Goal: Transaction & Acquisition: Book appointment/travel/reservation

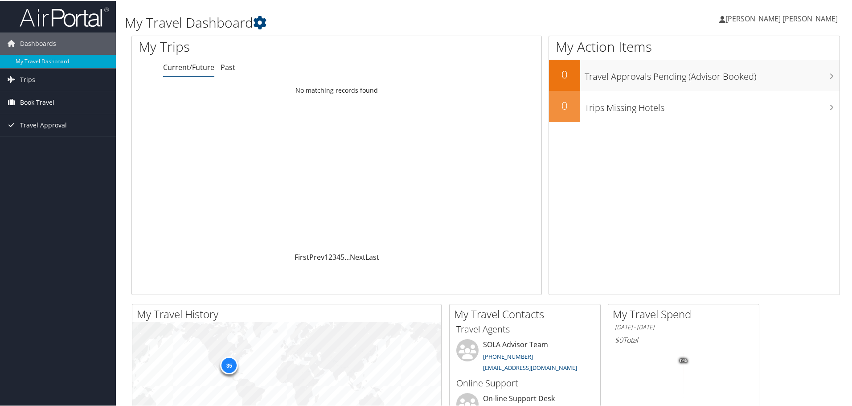
click at [49, 99] on span "Book Travel" at bounding box center [37, 101] width 34 height 22
click at [62, 135] on link "Book/Manage Online Trips" at bounding box center [58, 132] width 116 height 13
